Goal: Information Seeking & Learning: Find specific fact

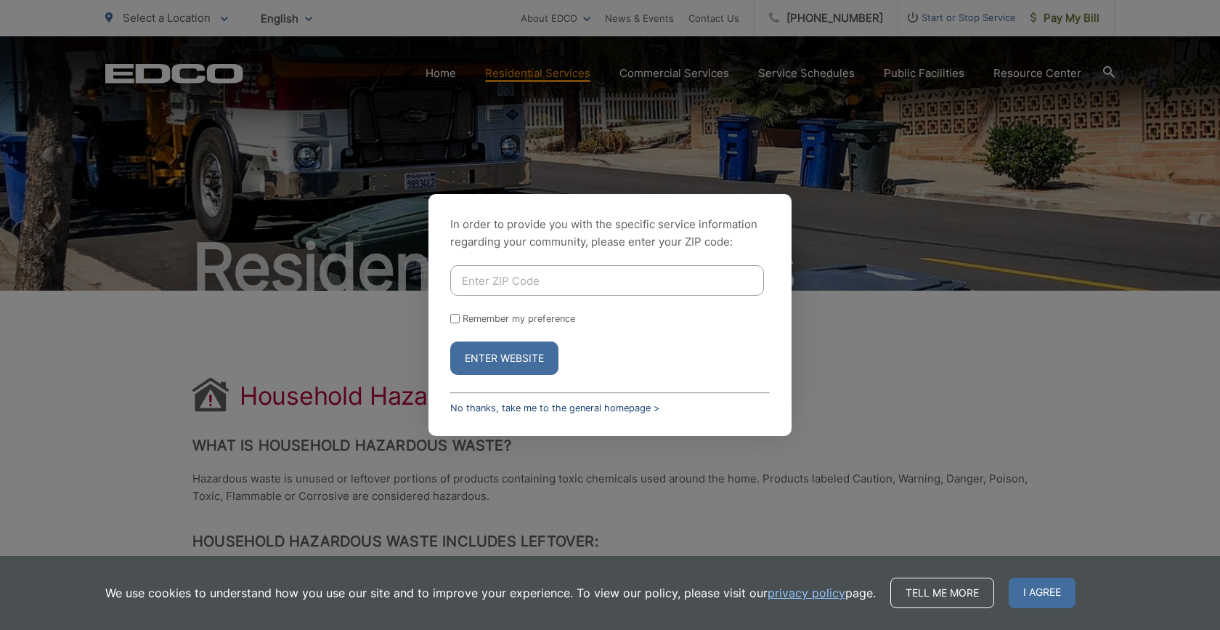
click at [568, 413] on link "No thanks, take me to the general homepage >" at bounding box center [554, 407] width 209 height 11
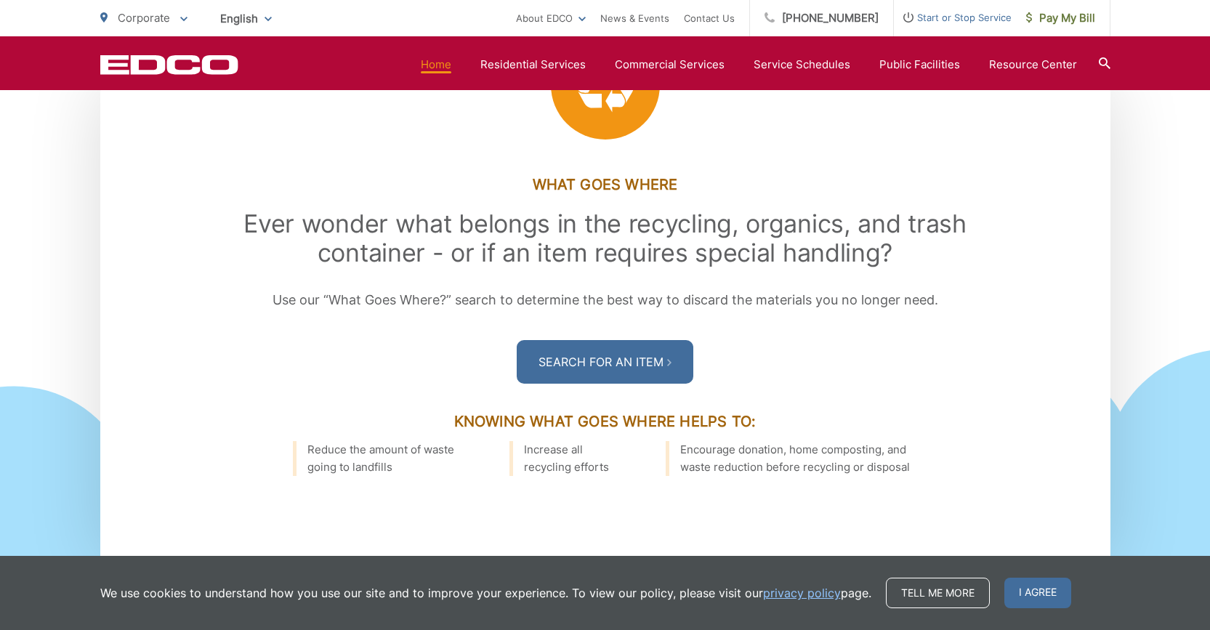
scroll to position [1889, 0]
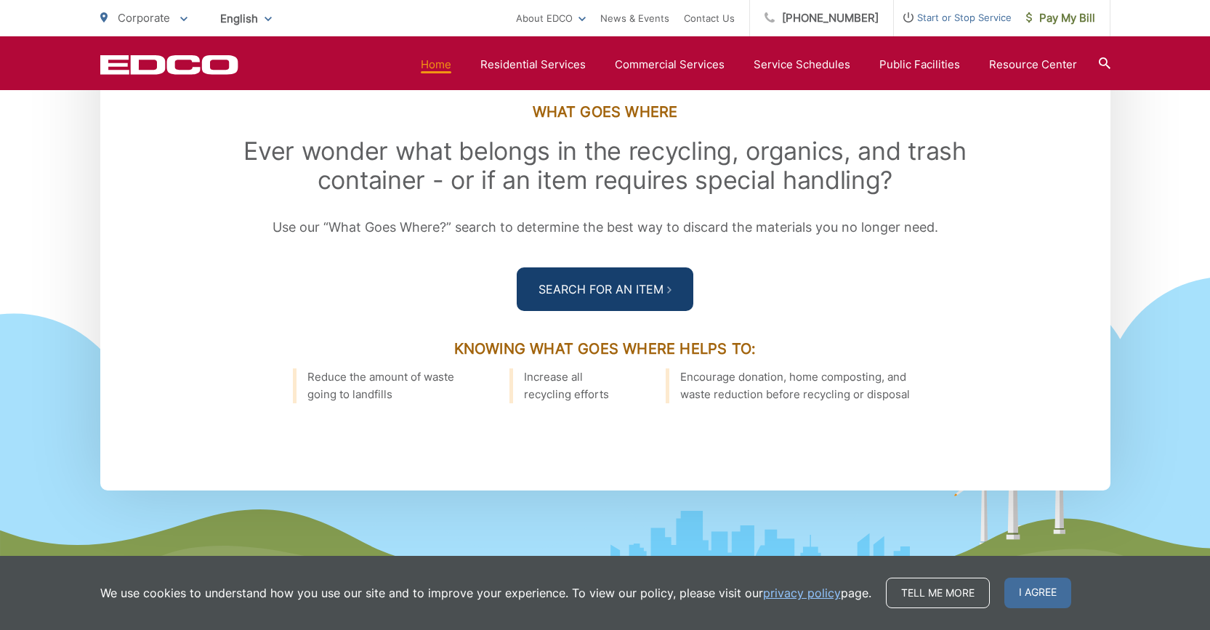
click at [640, 311] on link "Search For an Item" at bounding box center [605, 289] width 177 height 44
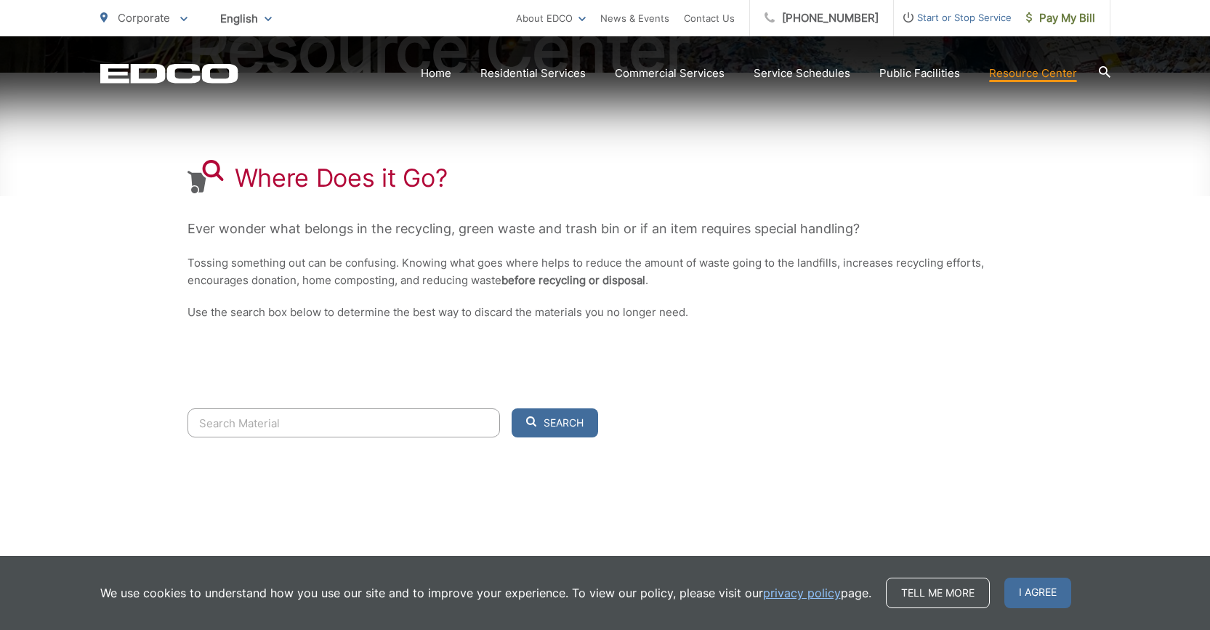
scroll to position [247, 0]
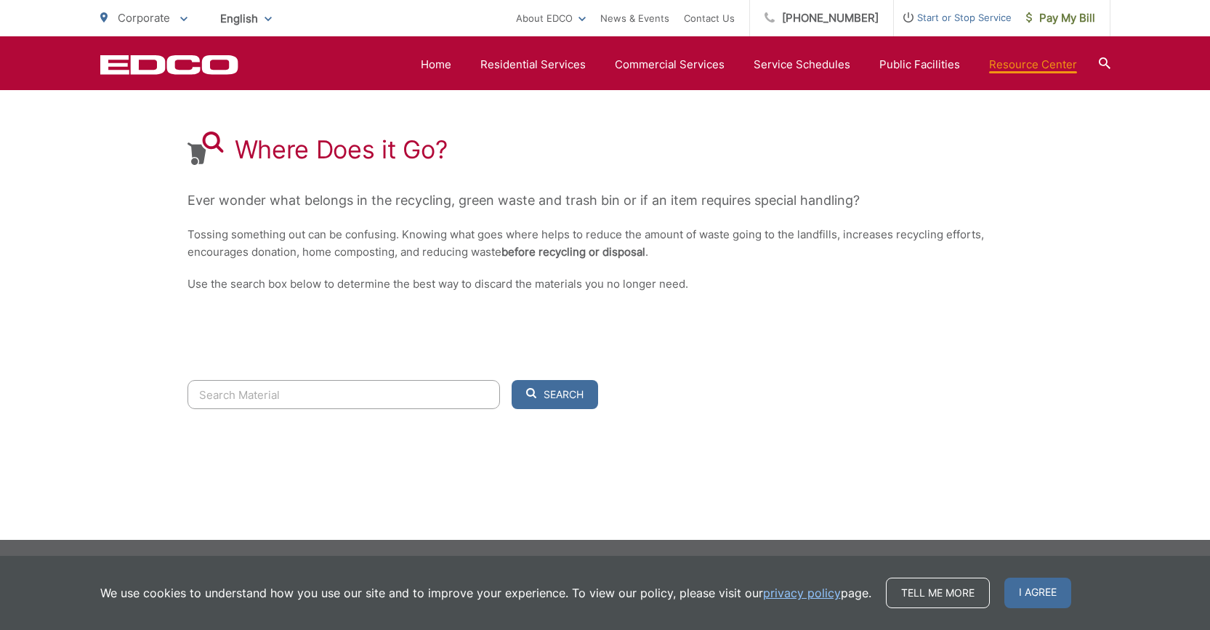
click at [267, 392] on input "Search" at bounding box center [343, 394] width 312 height 29
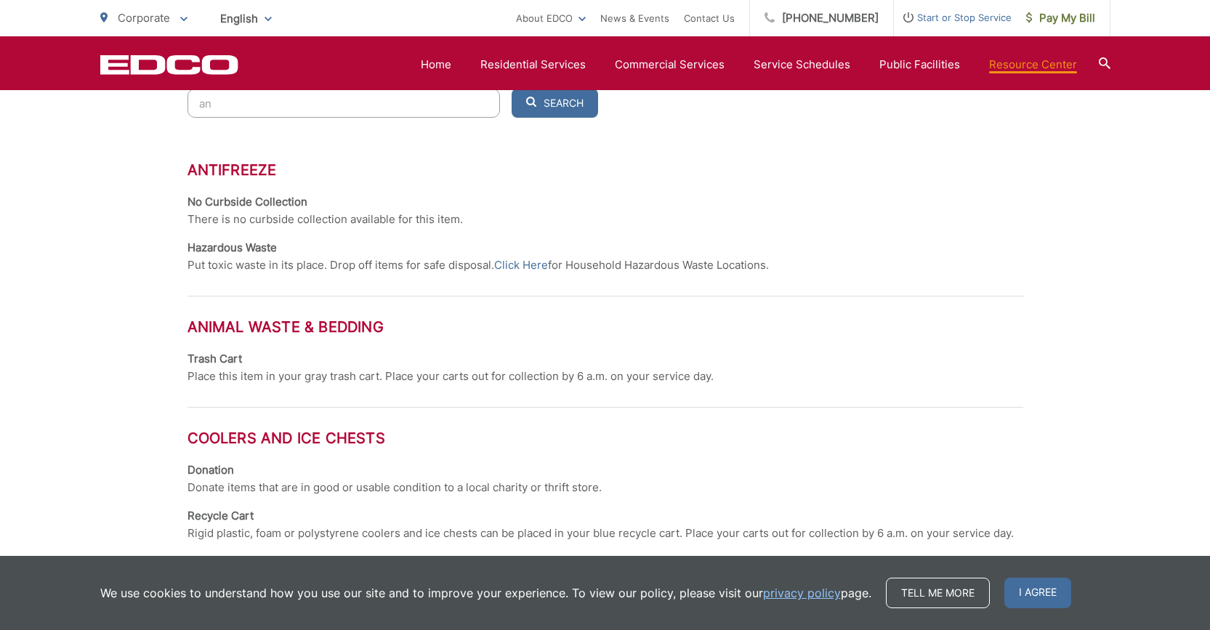
scroll to position [683, 0]
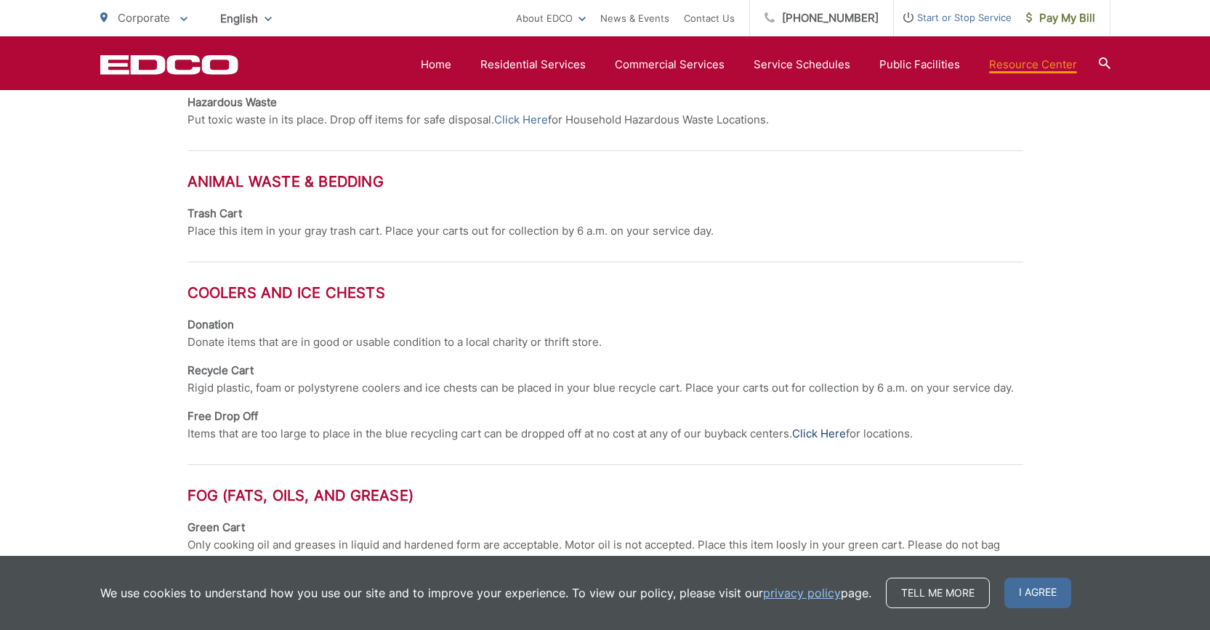
type input "an"
click at [840, 431] on link "Click Here" at bounding box center [819, 433] width 54 height 17
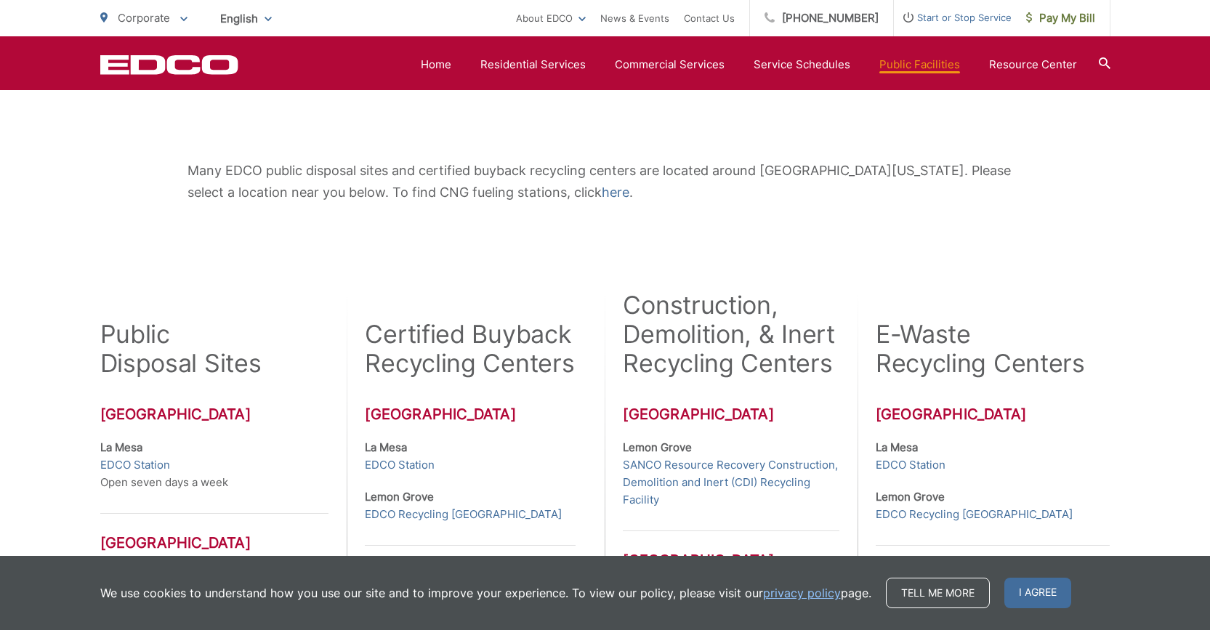
scroll to position [291, 0]
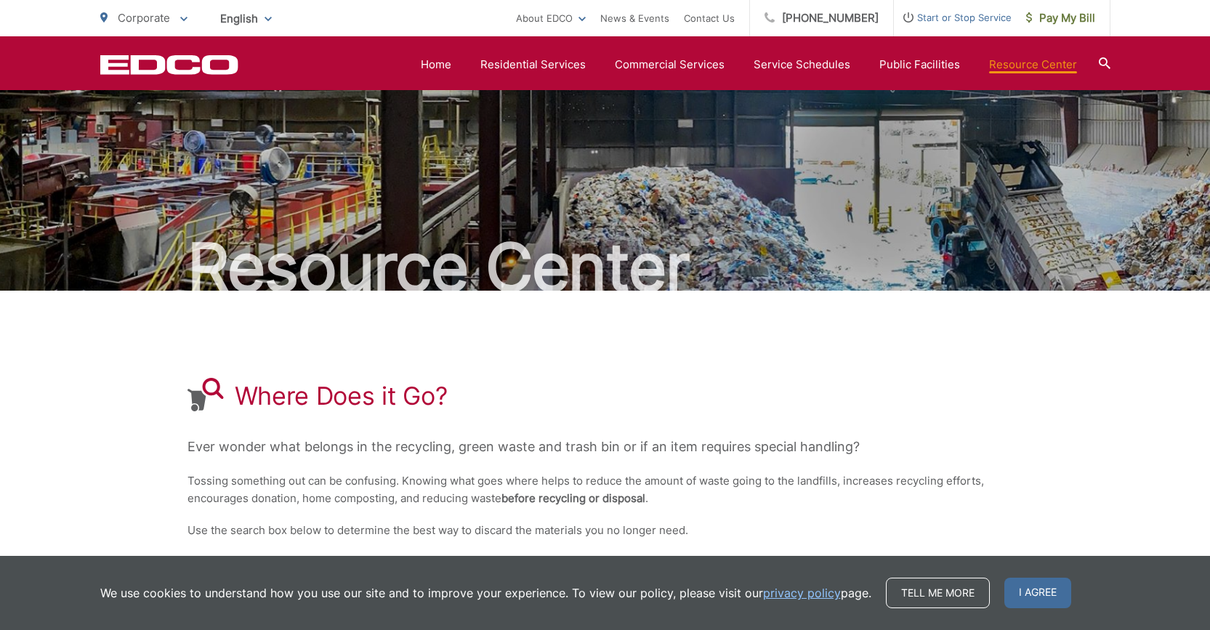
scroll to position [247, 0]
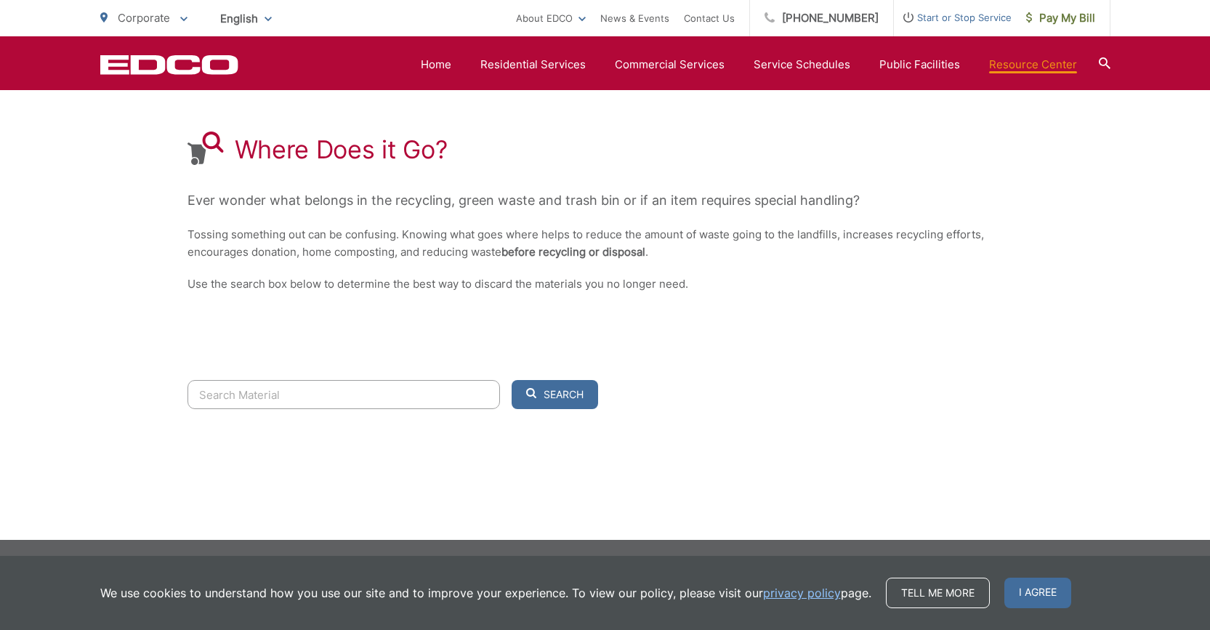
click at [256, 392] on input "Search" at bounding box center [343, 394] width 312 height 29
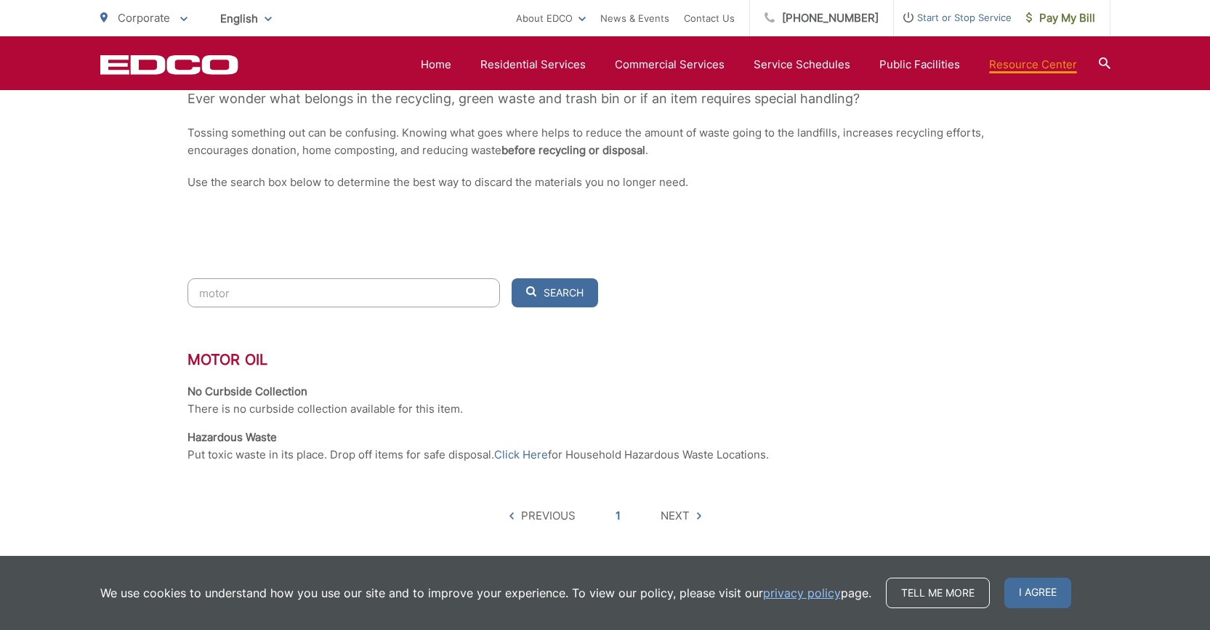
scroll to position [421, 0]
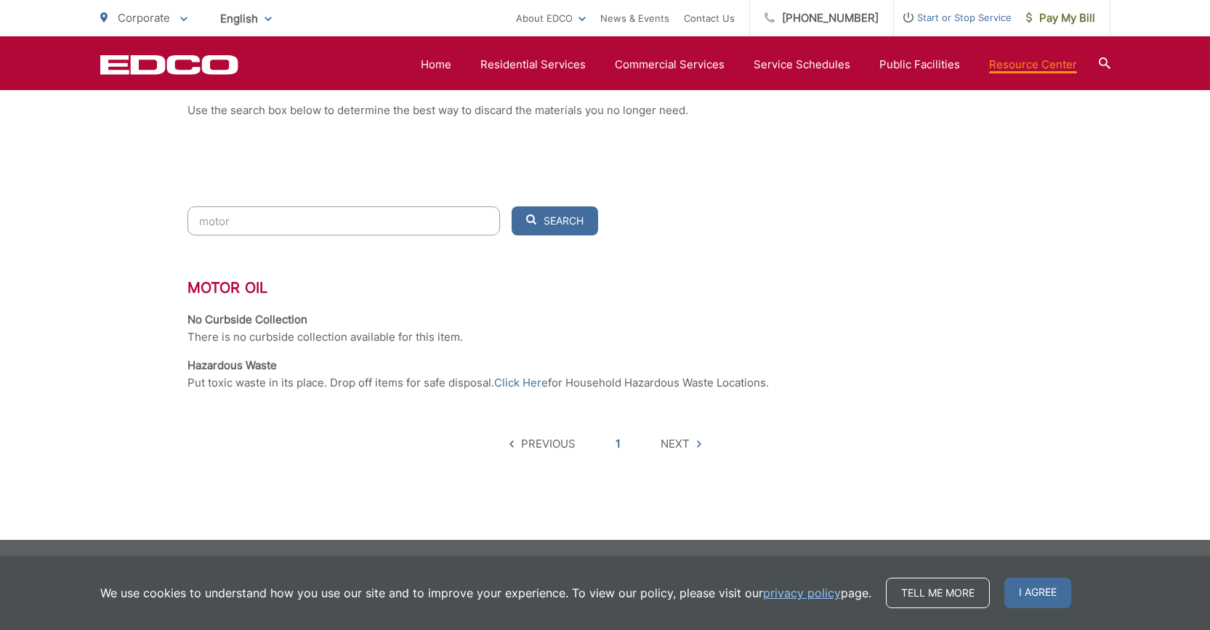
type input "motor"
click at [697, 444] on icon at bounding box center [699, 443] width 4 height 7
